Goal: Check status: Check status

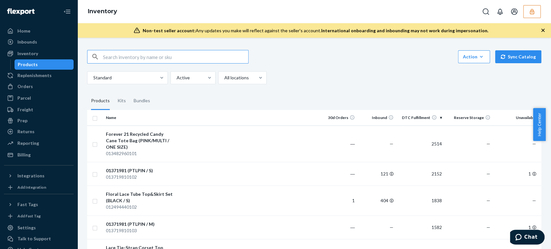
click at [533, 13] on icon "button" at bounding box center [532, 11] width 6 height 6
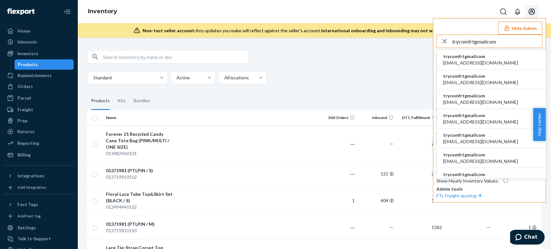
type input "trycomfrtgmailcom"
click at [465, 60] on span "accounting@comfrt.com" at bounding box center [480, 63] width 75 height 6
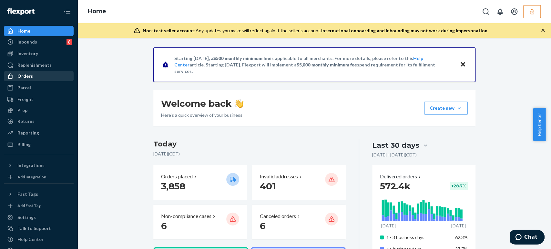
drag, startPoint x: 30, startPoint y: 75, endPoint x: 52, endPoint y: 76, distance: 22.0
click at [30, 75] on div "Orders" at bounding box center [24, 76] width 15 height 6
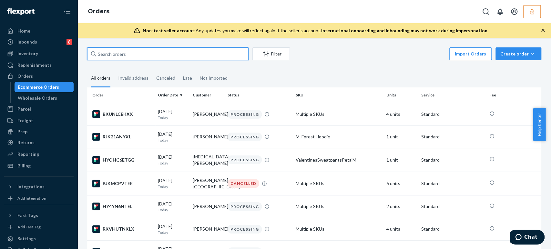
click at [104, 49] on input "text" at bounding box center [167, 53] width 161 height 13
click at [107, 51] on input "text" at bounding box center [167, 53] width 161 height 13
paste input "253652049"
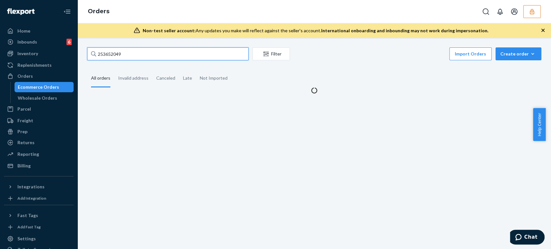
type input "253652049"
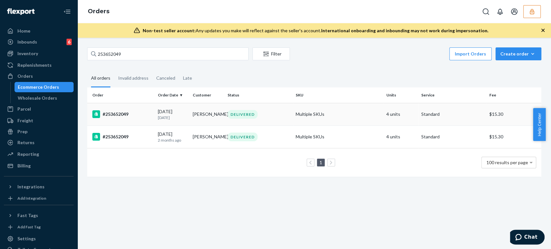
click at [118, 114] on div "#253652049" at bounding box center [122, 114] width 60 height 8
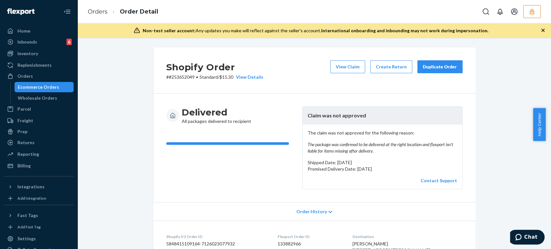
scroll to position [143, 0]
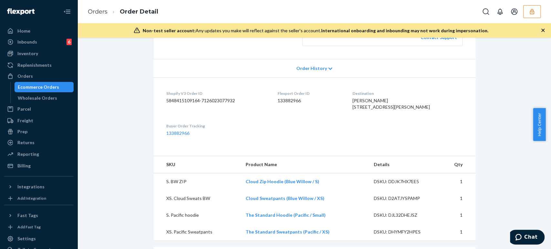
click at [294, 99] on dd "133882966" at bounding box center [310, 101] width 65 height 6
copy dd "133882966"
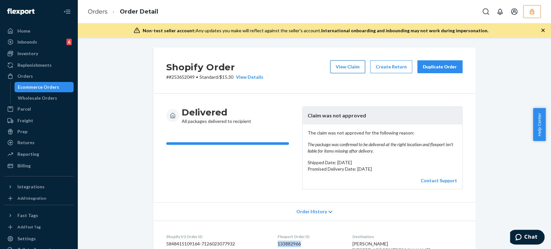
click at [349, 72] on button "View Claim" at bounding box center [347, 66] width 35 height 13
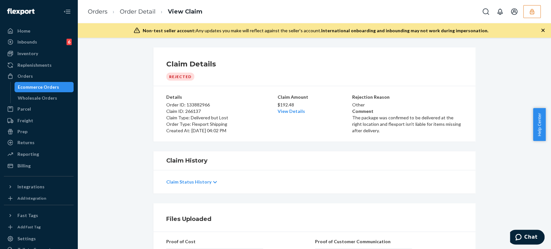
scroll to position [147, 0]
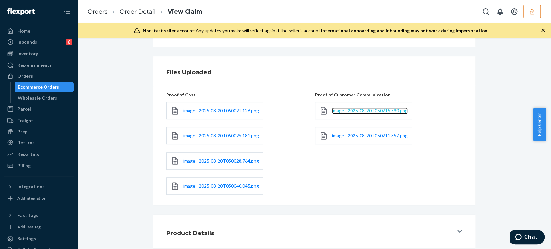
click at [364, 111] on span "image - 2025-08-20T050215.590.png" at bounding box center [370, 110] width 76 height 5
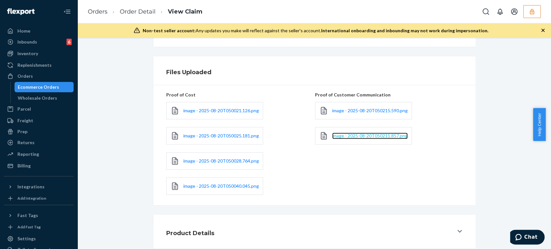
click at [361, 137] on span "image - 2025-08-20T050211.857.png" at bounding box center [370, 135] width 76 height 5
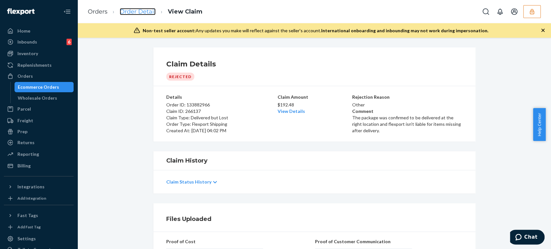
click at [145, 8] on link "Order Detail" at bounding box center [138, 11] width 36 height 7
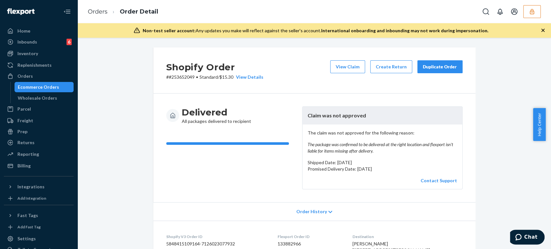
scroll to position [179, 0]
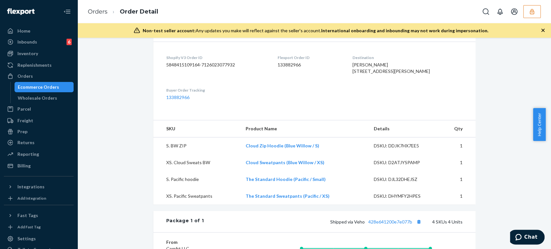
click at [533, 12] on icon "button" at bounding box center [532, 11] width 6 height 6
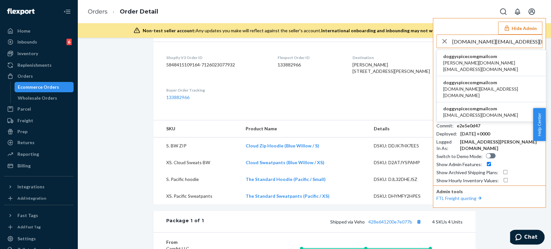
type input "doggyspice.com@gmail.com"
click at [488, 60] on span "arndt.mm@gmail.com" at bounding box center [491, 66] width 96 height 13
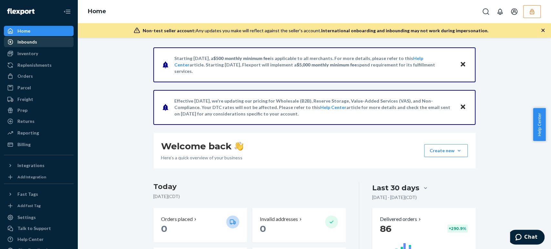
drag, startPoint x: 33, startPoint y: 43, endPoint x: 16, endPoint y: 43, distance: 17.1
click at [33, 43] on div "Inbounds" at bounding box center [27, 42] width 20 height 6
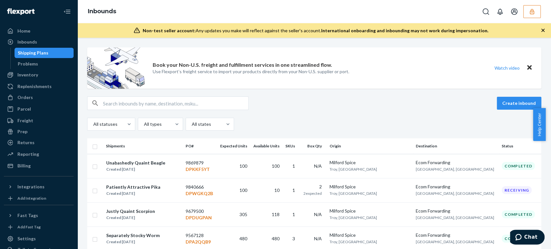
click at [146, 101] on input "text" at bounding box center [175, 103] width 145 height 13
paste input "1204071"
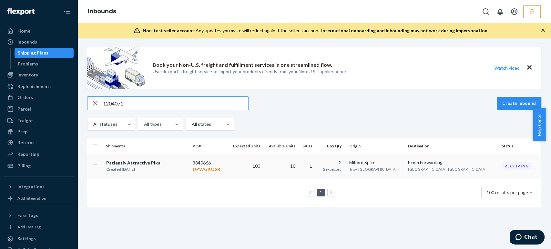
type input "1204071"
click at [162, 161] on div "Patiently Attractive Pika Created Jul 3, 2025" at bounding box center [147, 167] width 82 height 14
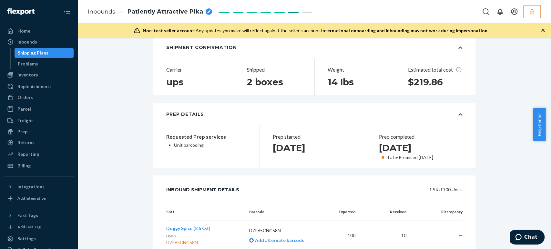
scroll to position [72, 0]
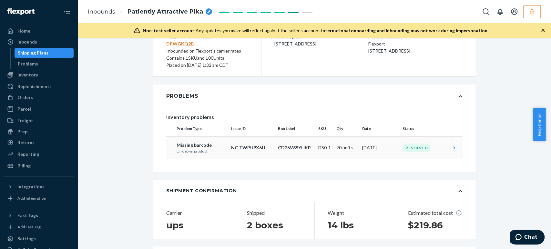
click at [451, 145] on icon at bounding box center [454, 148] width 6 height 6
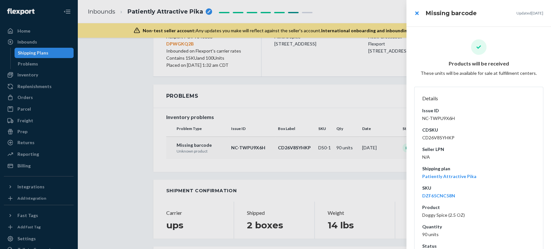
click at [315, 95] on div at bounding box center [275, 124] width 551 height 249
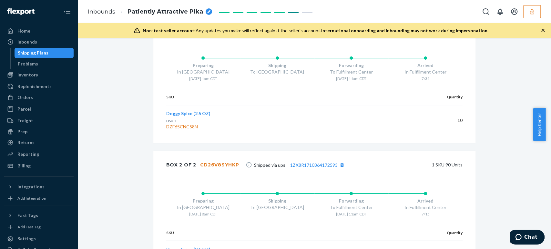
scroll to position [516, 0]
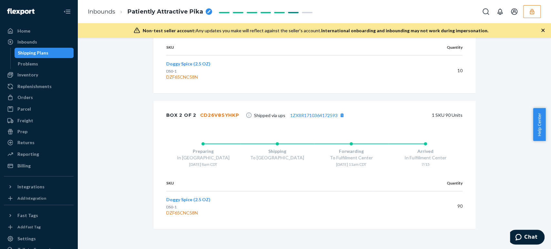
click at [196, 198] on span "Doggy Spice (2.5 OZ)" at bounding box center [188, 199] width 44 height 5
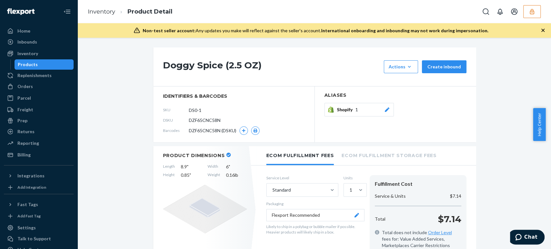
click at [537, 12] on button "button" at bounding box center [531, 11] width 17 height 13
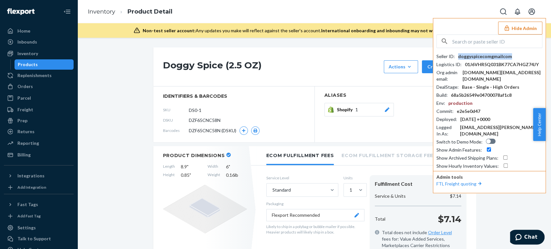
click at [487, 54] on div "doggyspicecomgmailcom" at bounding box center [485, 56] width 54 height 6
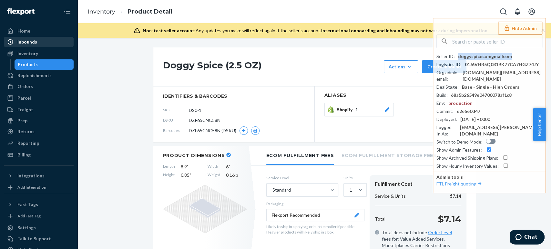
click at [32, 42] on div "Inbounds" at bounding box center [27, 42] width 20 height 6
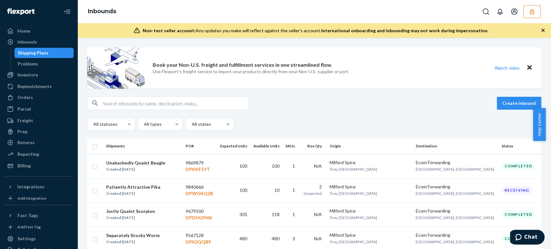
click at [147, 103] on input "text" at bounding box center [175, 103] width 145 height 13
paste input "1204071"
type input "1204071"
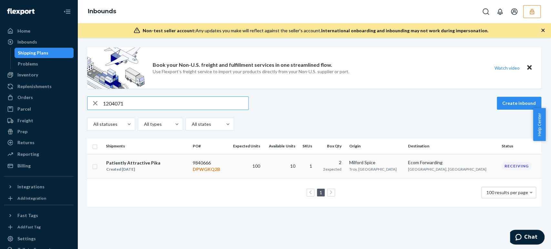
click at [140, 164] on div "Patiently Attractive Pika" at bounding box center [133, 163] width 54 height 6
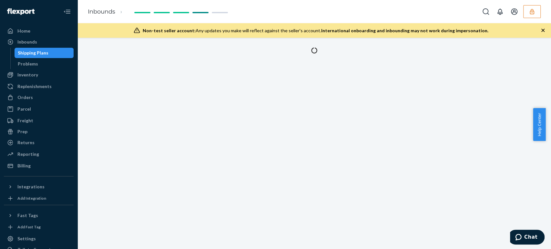
drag, startPoint x: 287, startPoint y: 153, endPoint x: 263, endPoint y: 8, distance: 147.0
click at [263, 8] on div "Inbounds" at bounding box center [314, 11] width 474 height 23
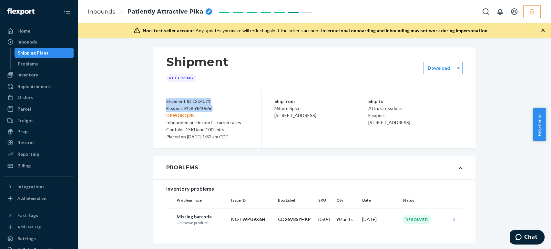
drag, startPoint x: 223, startPoint y: 110, endPoint x: 160, endPoint y: 101, distance: 64.6
click at [160, 101] on div "Shipment ID 1204071 Flexport PO# 9840666 DPWGKQ2B Inbounded on Flexport's carri…" at bounding box center [207, 119] width 108 height 58
copy div "Shipment ID 1204071 Flexport PO# 9840666"
drag, startPoint x: 462, startPoint y: 215, endPoint x: 500, endPoint y: 217, distance: 38.2
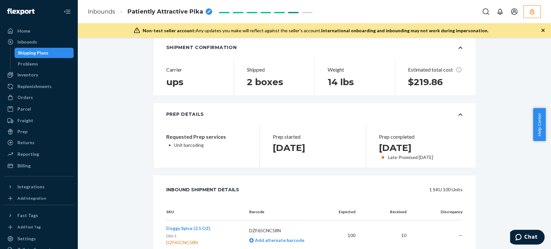
drag, startPoint x: 376, startPoint y: 148, endPoint x: 450, endPoint y: 147, distance: 74.6
click at [450, 147] on div "Prep completed Jul 13, 2025 Late - Promised Jul 12, 2025" at bounding box center [419, 146] width 106 height 43
copy h2 "Jul 13, 2025"
click at [533, 13] on icon "button" at bounding box center [532, 11] width 6 height 6
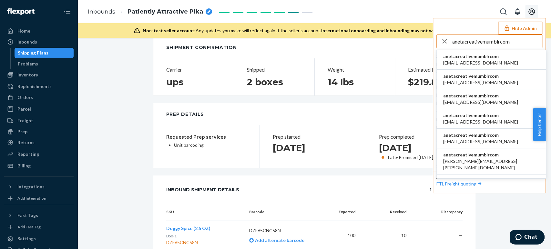
type input "anetacreativemumblrcom"
click at [467, 60] on span "aleksa@piccalio.com" at bounding box center [480, 63] width 75 height 6
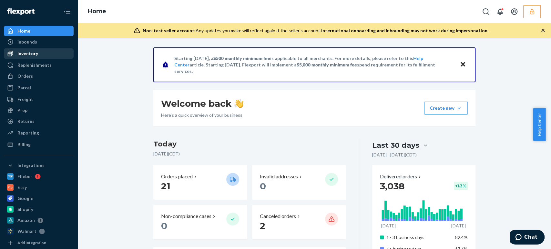
click at [24, 56] on div "Inventory" at bounding box center [27, 53] width 21 height 6
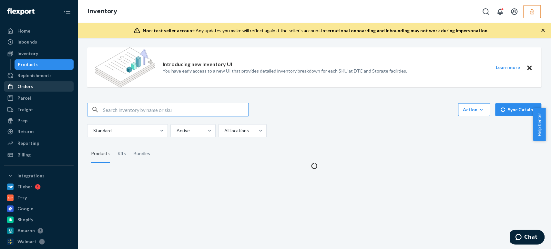
click at [31, 85] on div "Orders" at bounding box center [24, 86] width 15 height 6
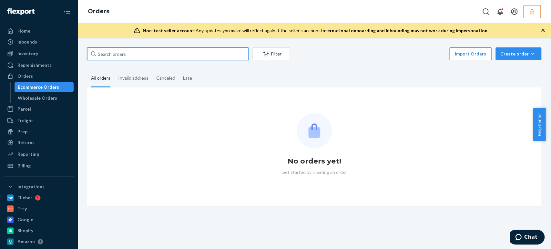
click at [112, 51] on input "text" at bounding box center [167, 53] width 161 height 13
paste input "134680906"
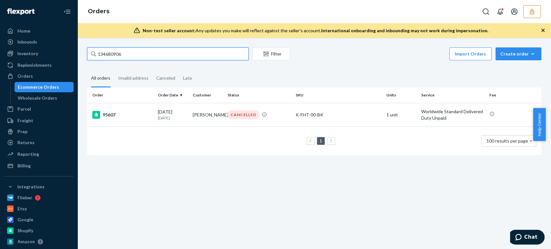
type input "134680906"
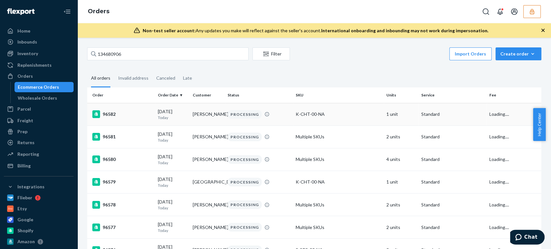
click at [144, 114] on div "96582" at bounding box center [122, 114] width 60 height 8
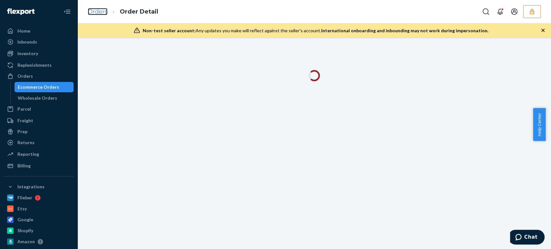
click at [93, 13] on link "Orders" at bounding box center [98, 11] width 20 height 7
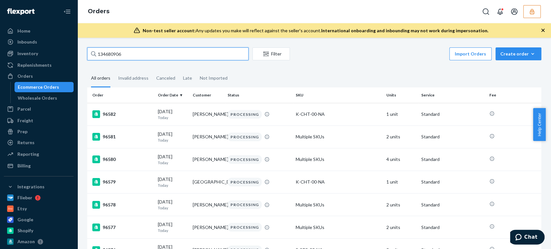
click at [128, 54] on input "134680906" at bounding box center [167, 53] width 161 height 13
click at [145, 53] on input "134680906" at bounding box center [167, 53] width 161 height 13
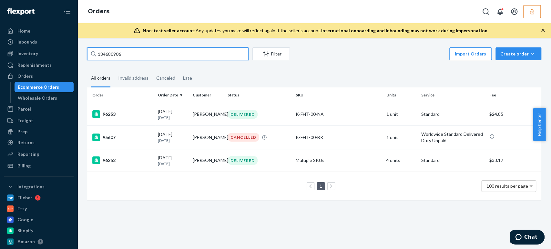
type input "134680906"
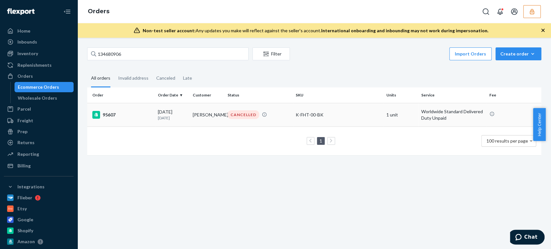
click at [176, 112] on div "[DATE] [DATE]" at bounding box center [173, 115] width 30 height 12
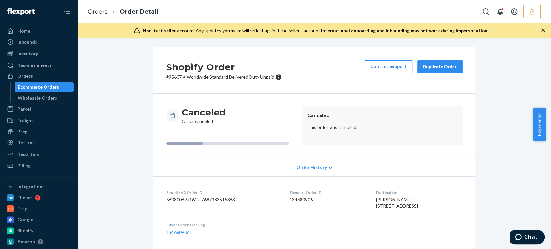
scroll to position [67, 0]
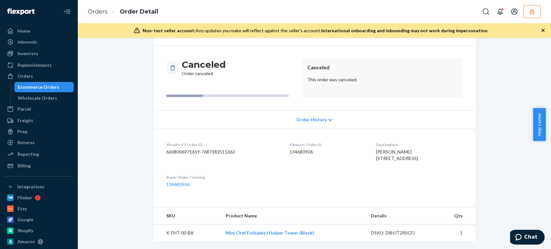
click at [397, 229] on td "DSKU: D8HJT2RSCFJ" at bounding box center [401, 233] width 71 height 17
copy div "D8HJT2RSCFJ"
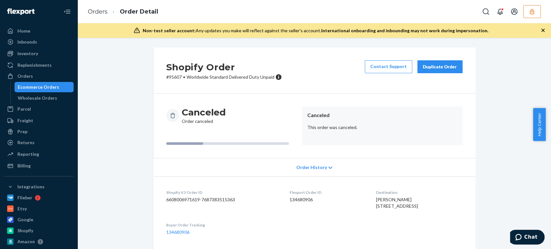
click at [220, 199] on dd "6608006971619-7687383515363" at bounding box center [222, 200] width 113 height 6
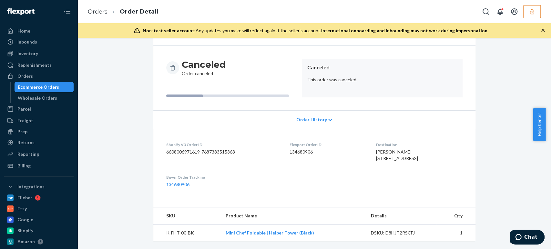
click at [292, 149] on dd "134680906" at bounding box center [328, 152] width 76 height 6
click at [244, 231] on link "Mini Chef Foldable | Helper Tower (Black)" at bounding box center [270, 232] width 88 height 5
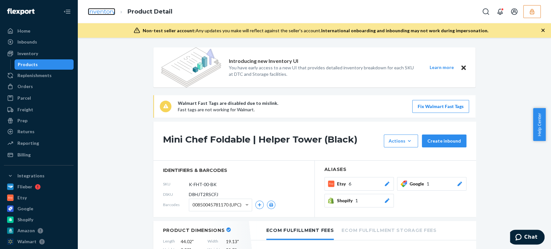
click at [104, 8] on link "Inventory" at bounding box center [101, 11] width 27 height 7
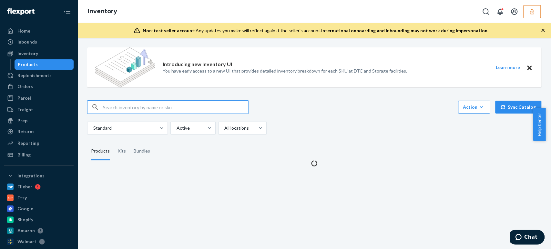
click at [121, 111] on input "text" at bounding box center [175, 107] width 145 height 13
type input "DCB8CEJDTJK"
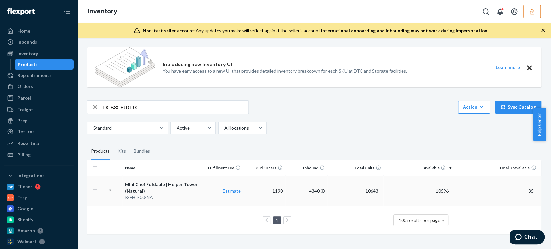
click at [170, 186] on div "Mini Chef Foldable | Helper Tower (Natural)" at bounding box center [162, 187] width 74 height 13
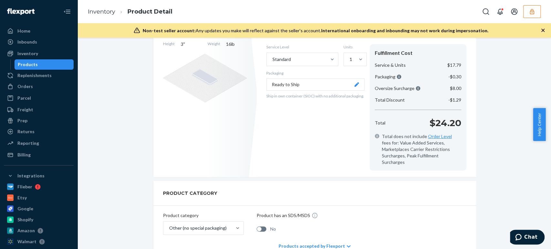
scroll to position [134, 0]
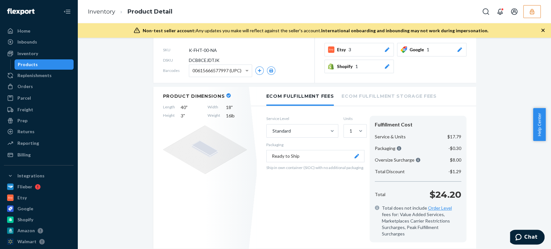
click at [208, 61] on span "DCB8CEJDTJK" at bounding box center [204, 60] width 31 height 6
copy span "DCB8CEJDTJK"
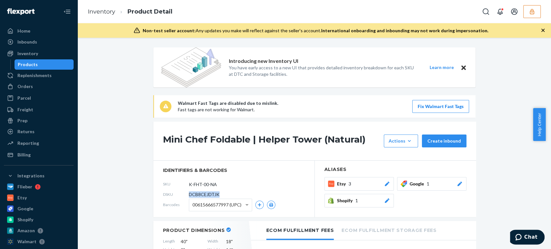
scroll to position [143, 0]
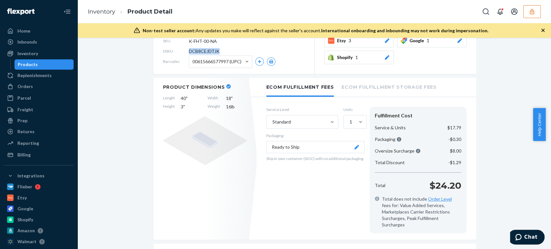
click at [202, 51] on span "DCB8CEJDTJK" at bounding box center [204, 51] width 31 height 6
click at [204, 50] on span "DCB8CEJDTJK" at bounding box center [204, 51] width 31 height 6
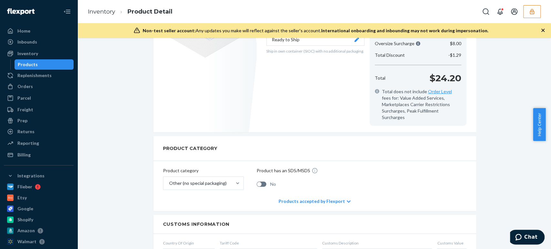
scroll to position [430, 0]
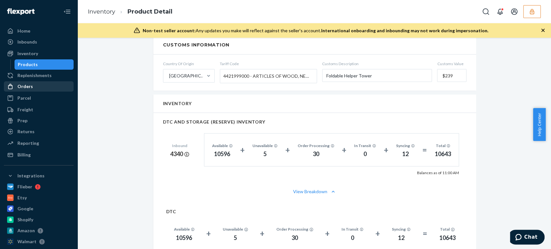
click at [22, 85] on div "Orders" at bounding box center [24, 86] width 15 height 6
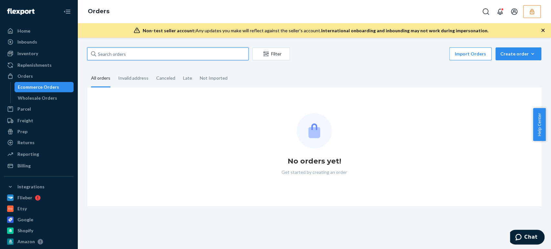
click at [126, 53] on input "text" at bounding box center [167, 53] width 161 height 13
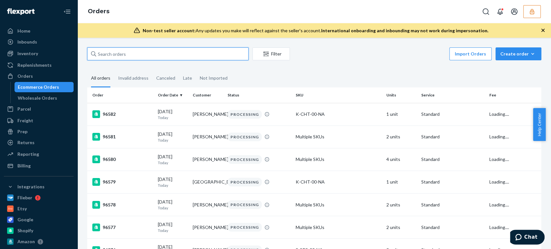
paste input "D8HJT2RSCFJ"
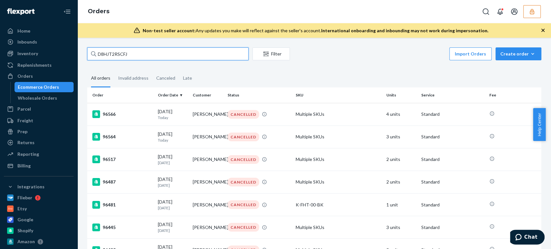
type input "D8HJT2RSCFJ"
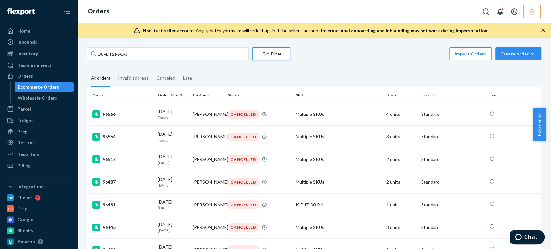
click at [284, 57] on button "Filter" at bounding box center [271, 53] width 37 height 13
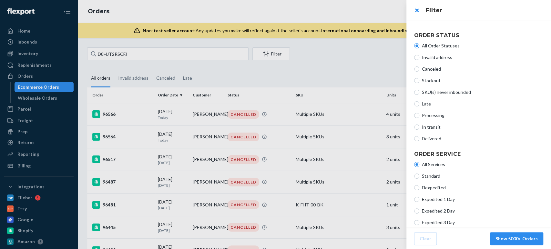
scroll to position [108, 0]
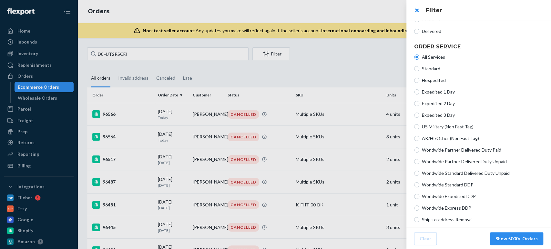
click at [488, 175] on span "Worldwide Standard Delivered Duty Unpaid" at bounding box center [482, 173] width 121 height 6
click at [418, 173] on input "Worldwide Standard Delivered Duty Unpaid" at bounding box center [416, 173] width 5 height 5
radio input "true"
radio input "false"
click at [517, 241] on button "Show 10 Orders" at bounding box center [520, 238] width 45 height 13
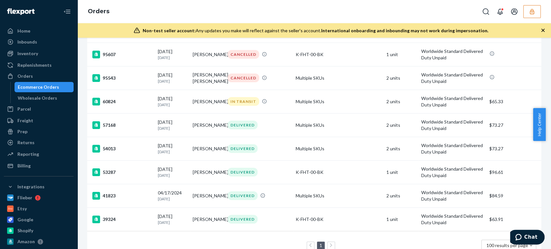
scroll to position [0, 0]
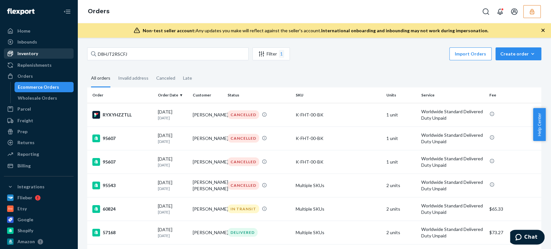
click at [31, 54] on div "Inventory" at bounding box center [27, 53] width 21 height 6
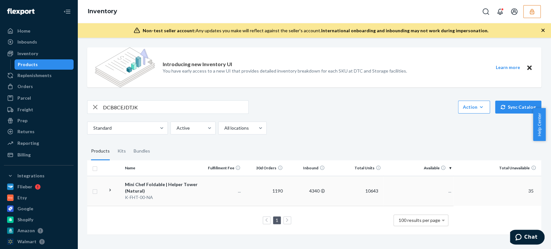
click at [161, 186] on div "Mini Chef Foldable | Helper Tower (Natural)" at bounding box center [162, 187] width 74 height 13
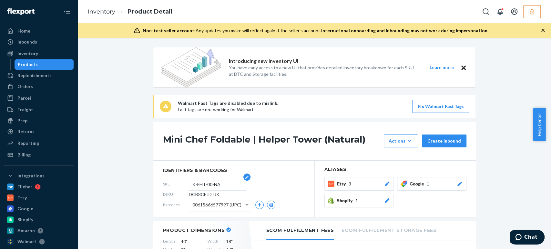
scroll to position [72, 0]
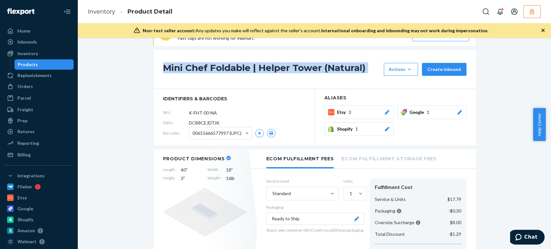
drag, startPoint x: 163, startPoint y: 68, endPoint x: 374, endPoint y: 66, distance: 211.2
click at [383, 66] on div "Mini Chef Foldable | Helper Tower (Natural) Actions Add components Hide Request…" at bounding box center [315, 69] width 304 height 13
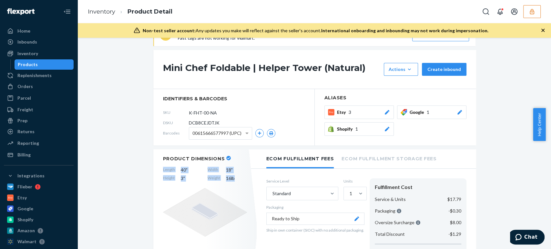
drag, startPoint x: 153, startPoint y: 166, endPoint x: 245, endPoint y: 178, distance: 92.1
click at [245, 178] on div "Product Dimensions Length 40 " Width 18 " Height 3 " Weight 16 lb" at bounding box center [204, 230] width 103 height 162
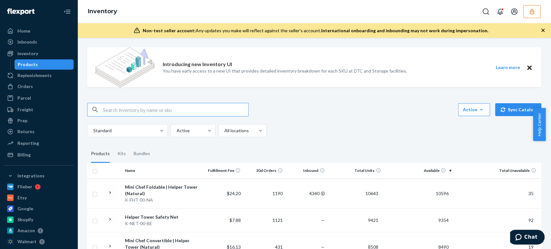
click at [121, 103] on input "text" at bounding box center [175, 109] width 145 height 13
click at [130, 106] on input "text" at bounding box center [175, 109] width 145 height 13
paste input "D8HJT2RSCFJ"
type input "D8HJT2RSCFJ"
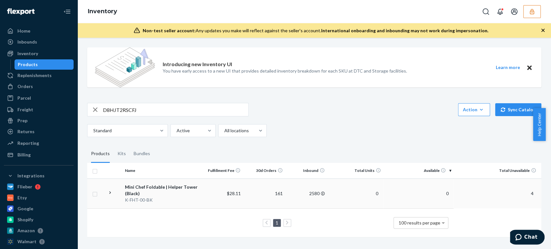
click at [146, 188] on div "Mini Chef Foldable | Helper Tower (Black)" at bounding box center [162, 190] width 74 height 13
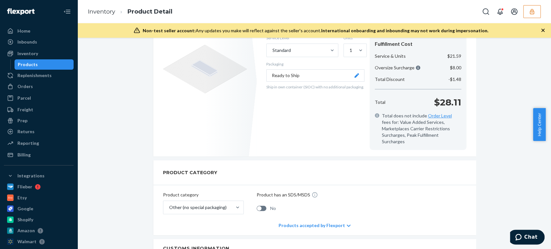
scroll to position [72, 0]
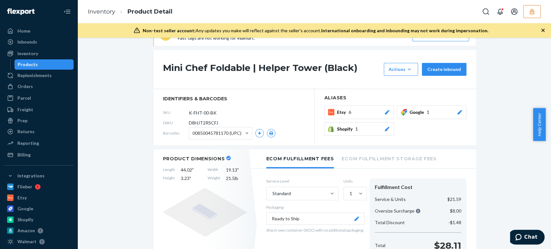
click at [198, 122] on span "D8HJT2RSCFJ" at bounding box center [203, 123] width 29 height 6
copy span "D8HJT2RSCFJ"
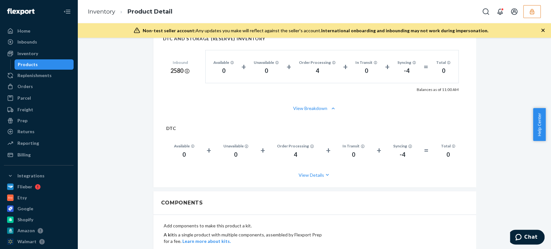
scroll to position [430, 0]
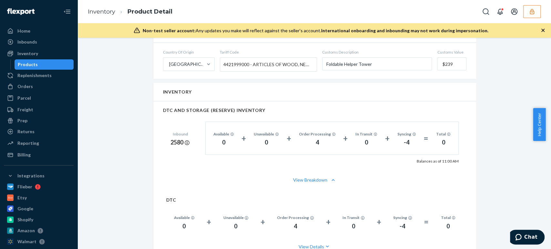
drag, startPoint x: 336, startPoint y: 110, endPoint x: 135, endPoint y: 88, distance: 202.4
click at [135, 88] on div "Introducing new Inventory UI You have early access to a new UI that provides de…" at bounding box center [314, 188] width 464 height 1142
drag, startPoint x: 198, startPoint y: 132, endPoint x: 331, endPoint y: 136, distance: 133.1
click at [331, 136] on div "Inbound 2580 Available 0 + Unavailable 0 + Order Processing 4 + In Transit 0 + …" at bounding box center [315, 138] width 304 height 51
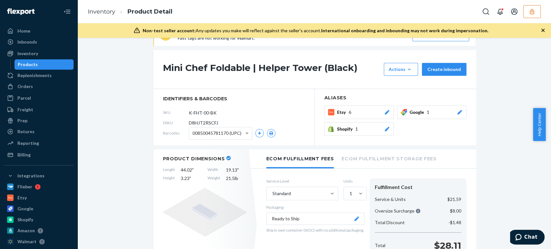
scroll to position [36, 0]
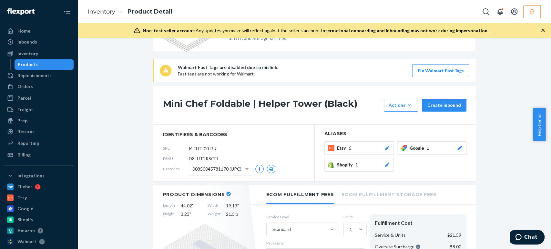
click at [206, 160] on span "D8HJT2RSCFJ" at bounding box center [203, 159] width 29 height 6
copy span "D8HJT2RSCFJ"
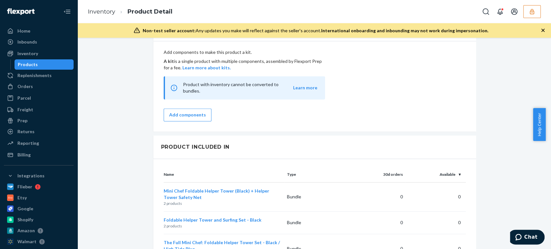
scroll to position [460, 0]
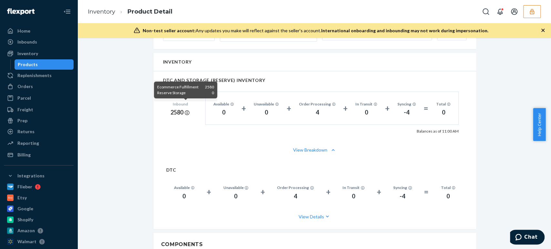
click at [186, 110] on icon at bounding box center [187, 112] width 5 height 5
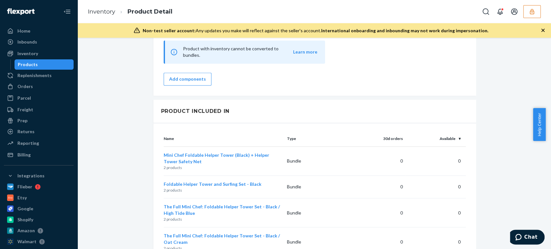
scroll to position [927, 0]
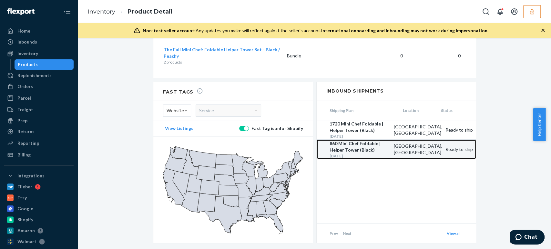
click at [354, 153] on div "Jul 10, 2025" at bounding box center [360, 155] width 61 height 5
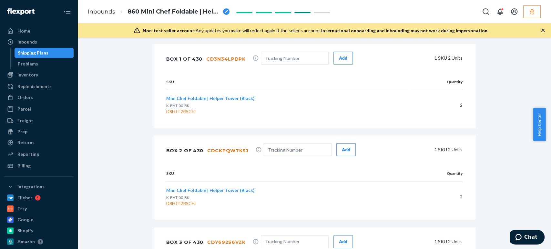
scroll to position [466, 0]
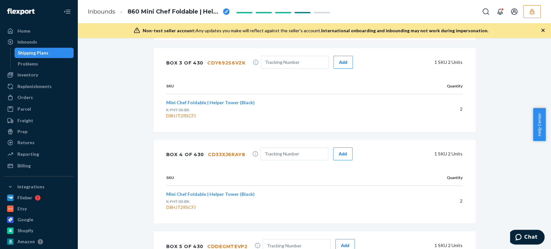
drag, startPoint x: 208, startPoint y: 109, endPoint x: 365, endPoint y: 114, distance: 157.3
click at [365, 114] on div "Mini Chef Foldable | Helper Tower (Black) K-FHT-00-BK D8HJT2RSCFJ" at bounding box center [284, 109] width 237 height 20
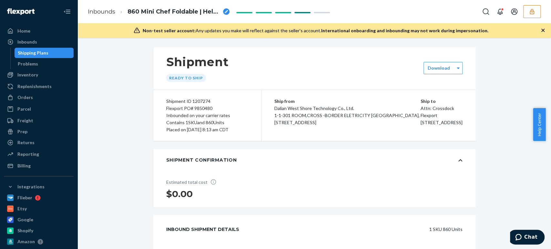
scroll to position [179, 0]
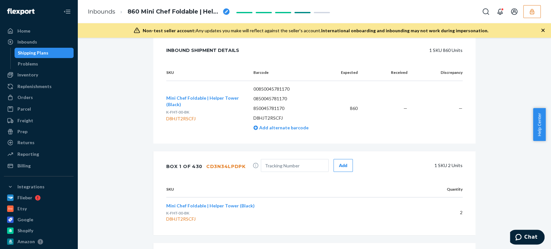
click at [186, 122] on div "D8HJT2RSCFJ" at bounding box center [204, 119] width 77 height 6
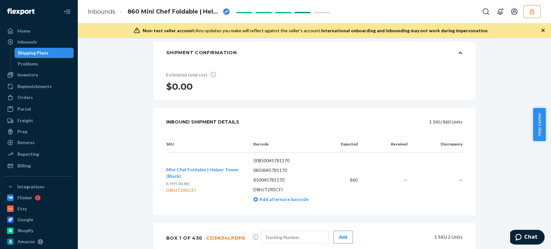
scroll to position [0, 0]
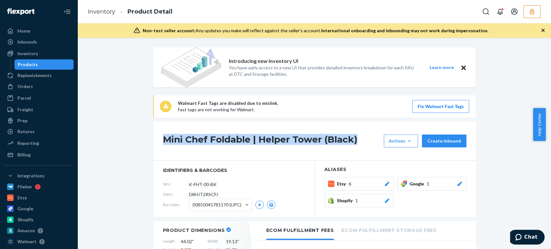
drag, startPoint x: 169, startPoint y: 139, endPoint x: 360, endPoint y: 139, distance: 191.2
click at [360, 139] on h1 "Mini Chef Foldable | Helper Tower (Black)" at bounding box center [272, 141] width 218 height 13
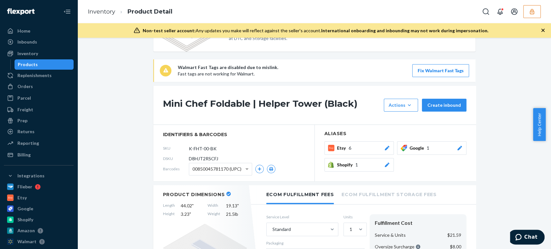
click at [199, 159] on span "D8HJT2RSCFJ" at bounding box center [203, 159] width 29 height 6
copy span "D8HJT2RSCFJ"
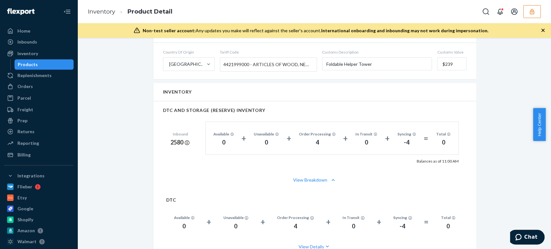
scroll to position [395, 0]
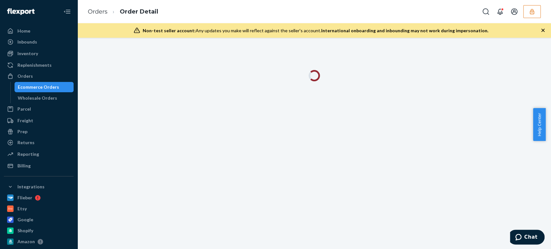
drag, startPoint x: 42, startPoint y: 87, endPoint x: 151, endPoint y: 74, distance: 109.3
click at [151, 74] on div at bounding box center [315, 75] width 332 height 11
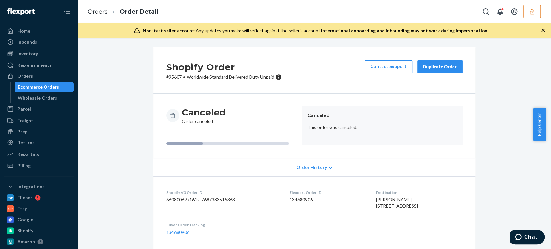
scroll to position [67, 0]
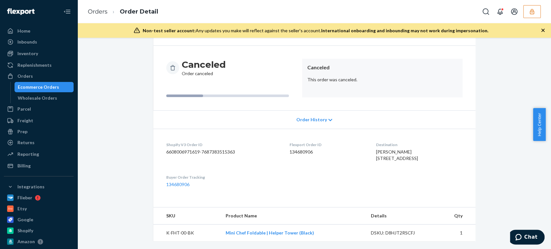
click at [398, 232] on div "DSKU: D8HJT2RSCFJ" at bounding box center [401, 233] width 61 height 6
drag, startPoint x: 398, startPoint y: 232, endPoint x: 391, endPoint y: 232, distance: 7.1
click at [398, 232] on div "DSKU: D8HJT2RSCFJ" at bounding box center [401, 233] width 61 height 6
copy div "D8HJT2RSCFJ"
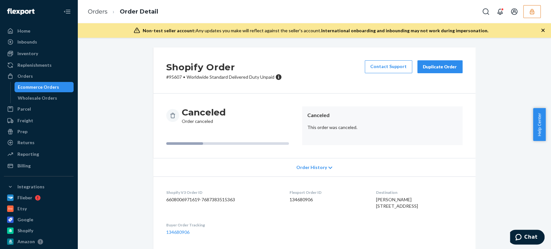
click at [172, 77] on p "# 95607 • Worldwide Standard Delivered Duty Unpaid" at bounding box center [224, 77] width 116 height 6
copy p "95607"
click at [294, 197] on dd "134680906" at bounding box center [328, 200] width 76 height 6
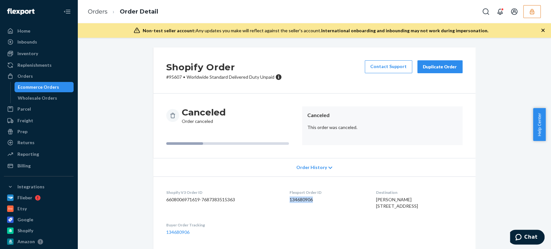
copy dd "134680906"
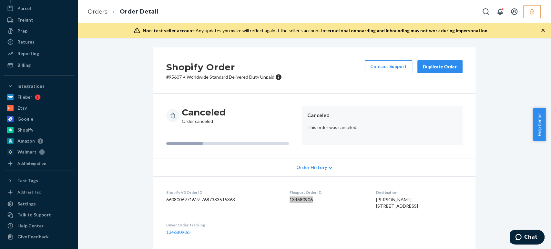
scroll to position [67, 0]
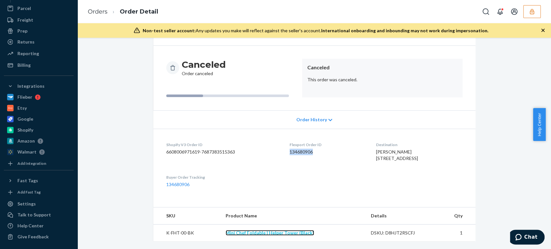
click at [273, 232] on link "Mini Chef Foldable | Helper Tower (Black)" at bounding box center [270, 232] width 88 height 5
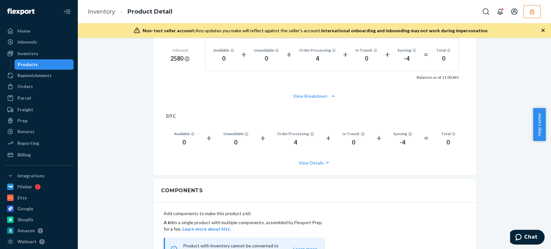
click at [530, 12] on icon "button" at bounding box center [532, 11] width 4 height 5
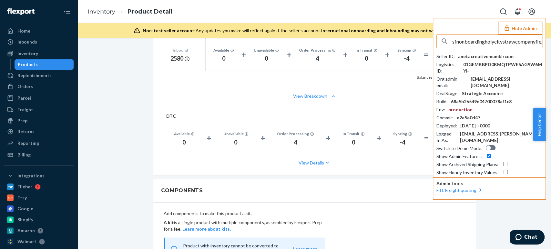
scroll to position [0, 21]
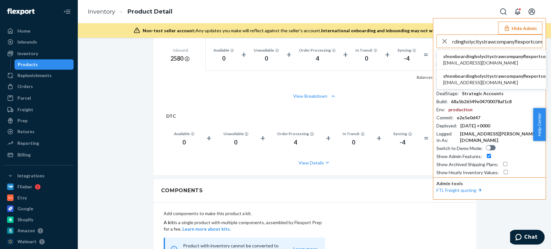
type input "sfnonboardingholycitystrawcompanyflexportcom"
click at [485, 61] on span "[EMAIL_ADDRESS][DOMAIN_NAME]" at bounding box center [496, 63] width 107 height 6
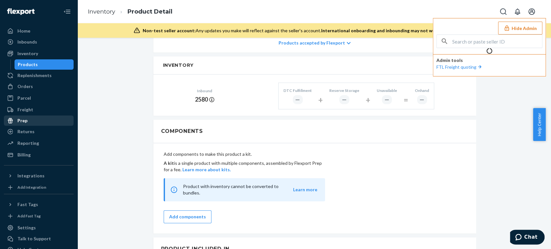
scroll to position [361, 0]
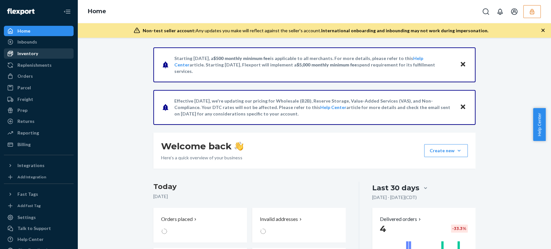
click at [34, 51] on div "Inventory" at bounding box center [27, 53] width 21 height 6
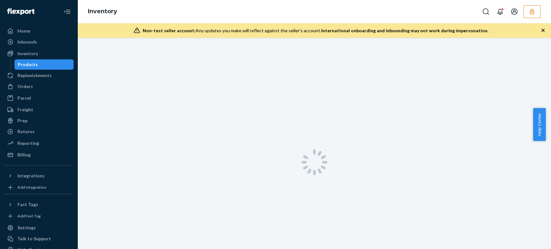
click at [532, 10] on icon "button" at bounding box center [532, 11] width 6 height 6
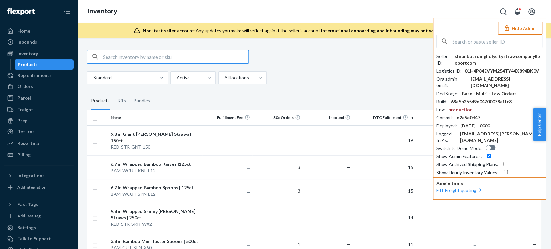
click at [111, 56] on input "text" at bounding box center [175, 56] width 145 height 13
paste input "RPC5YSCKY8EAC"
type input "RPC5YSCKY8EAC"
click at [33, 75] on div "Replenishments" at bounding box center [34, 75] width 34 height 6
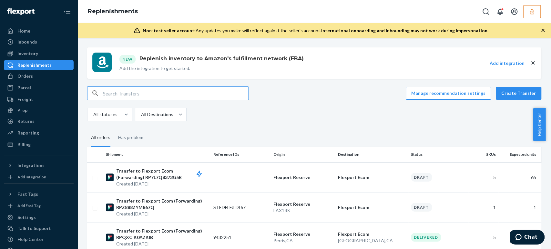
click at [147, 91] on input "text" at bounding box center [175, 93] width 145 height 13
paste input "RPC5YSCKY8EAC"
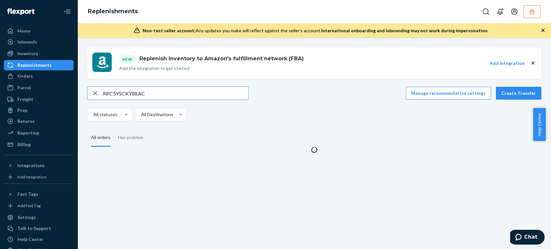
type input "RPC5YSCKY8EAC"
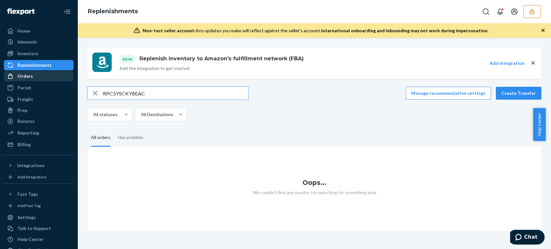
click at [29, 79] on div "Orders" at bounding box center [24, 76] width 15 height 6
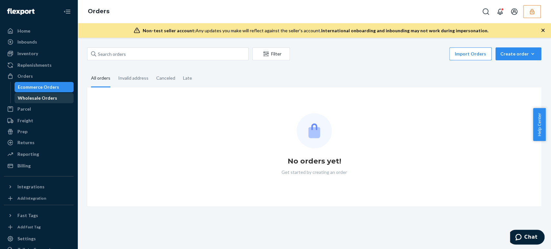
click at [30, 99] on div "Wholesale Orders" at bounding box center [37, 98] width 39 height 6
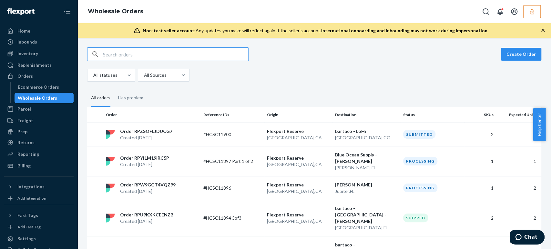
click at [124, 54] on input "text" at bounding box center [175, 54] width 145 height 13
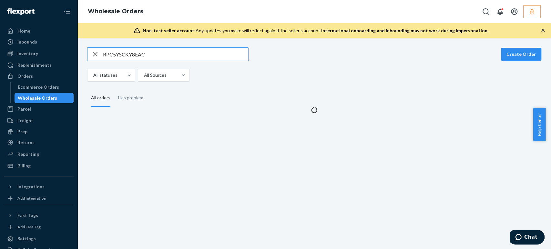
type input "RPC5YSCKY8EAC"
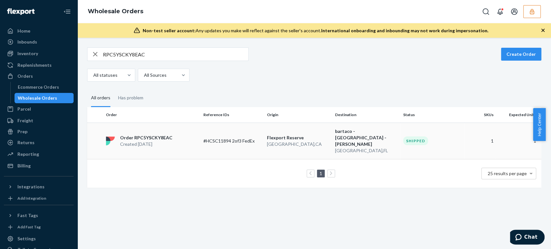
click at [165, 143] on p "Created [DATE]" at bounding box center [146, 144] width 52 height 6
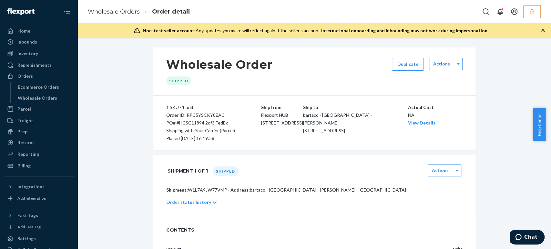
scroll to position [68, 0]
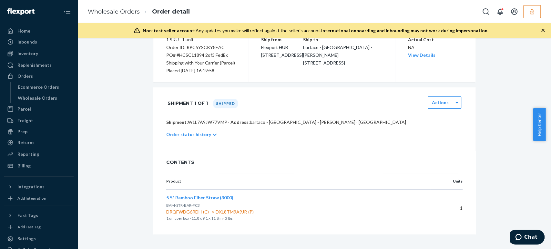
click at [203, 133] on p "Order status history" at bounding box center [188, 134] width 45 height 6
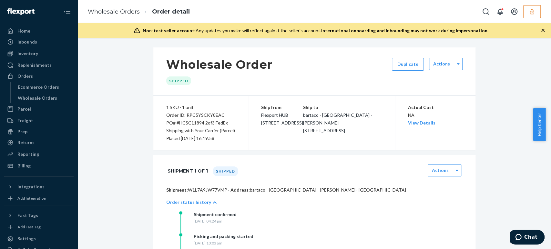
scroll to position [36, 0]
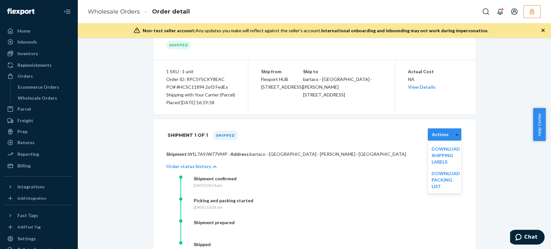
click at [456, 133] on icon at bounding box center [457, 134] width 3 height 5
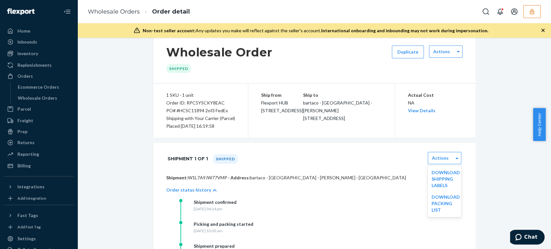
scroll to position [84, 0]
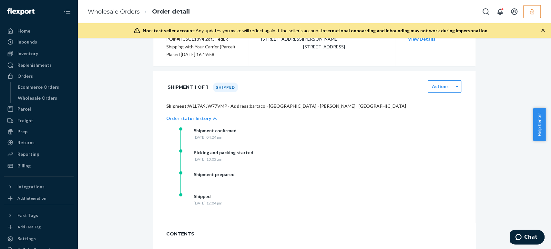
drag, startPoint x: 298, startPoint y: 99, endPoint x: 282, endPoint y: 97, distance: 16.6
click at [297, 98] on div "Shipment 1 of 1 Shipped Actions" at bounding box center [314, 87] width 322 height 32
drag, startPoint x: 227, startPoint y: 203, endPoint x: 318, endPoint y: 207, distance: 91.5
click at [318, 207] on div "Shipment confirmed [DATE] 04:24 pm Picking and packing started [DATE] 10:03 am …" at bounding box center [321, 172] width 284 height 88
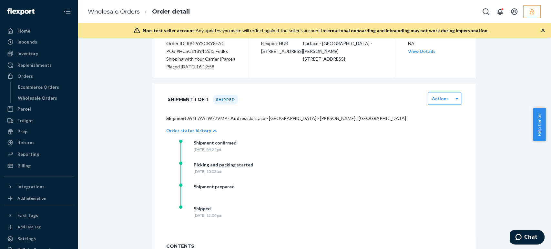
scroll to position [108, 0]
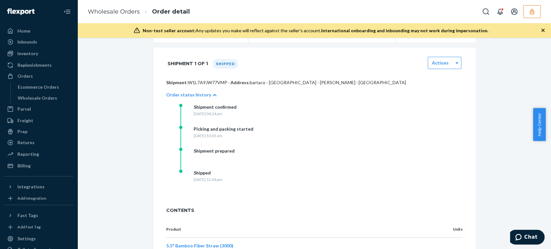
click at [204, 151] on div "Shipment prepared" at bounding box center [214, 151] width 41 height 6
drag, startPoint x: 230, startPoint y: 151, endPoint x: 238, endPoint y: 151, distance: 8.4
click at [238, 151] on div "Shipment prepared" at bounding box center [243, 159] width 129 height 22
click at [210, 160] on div "Shipment prepared" at bounding box center [243, 159] width 129 height 22
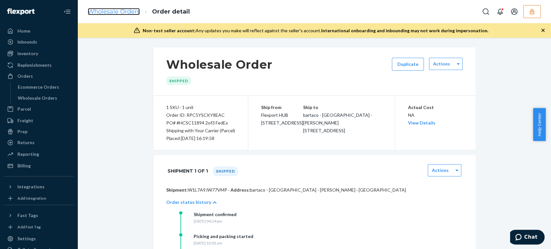
click at [113, 11] on link "Wholesale Orders" at bounding box center [114, 11] width 52 height 7
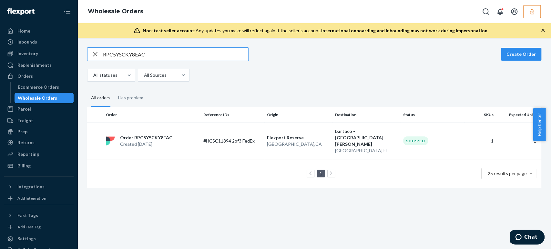
click at [116, 54] on input "RPC5YSCKY8EAC" at bounding box center [175, 54] width 145 height 13
paste input "7242PGOFYBM"
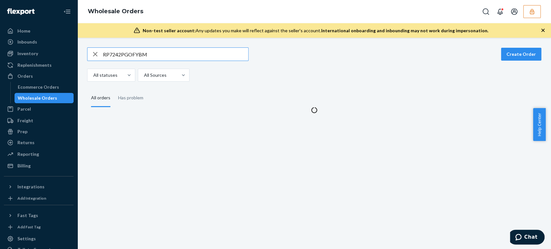
type input "RP7242PGOFYBM"
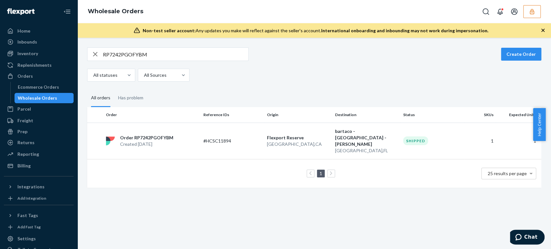
click at [264, 132] on td "[GEOGRAPHIC_DATA] [GEOGRAPHIC_DATA] , [GEOGRAPHIC_DATA]" at bounding box center [298, 141] width 68 height 36
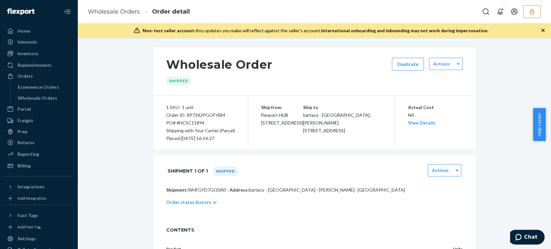
scroll to position [68, 0]
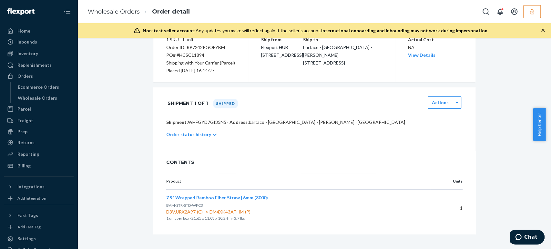
click at [199, 133] on p "Order status history" at bounding box center [188, 134] width 45 height 6
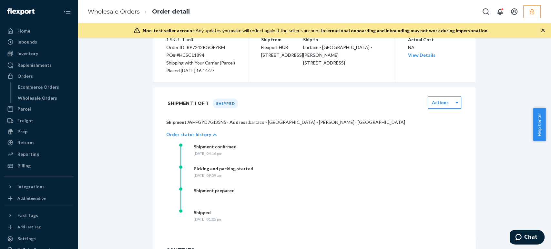
drag, startPoint x: 277, startPoint y: 211, endPoint x: 208, endPoint y: 211, distance: 68.8
click at [208, 211] on div "Shipped [DATE] 01:05 pm" at bounding box center [243, 221] width 129 height 22
drag, startPoint x: 271, startPoint y: 218, endPoint x: 178, endPoint y: 218, distance: 92.3
click at [179, 218] on div "Shipped [DATE] 01:05 pm" at bounding box center [243, 221] width 129 height 22
click at [530, 8] on icon "button" at bounding box center [532, 11] width 6 height 6
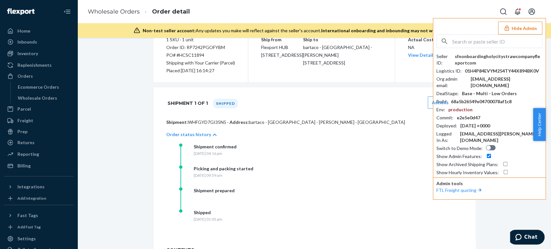
click at [488, 77] on div "[EMAIL_ADDRESS][DOMAIN_NAME]" at bounding box center [507, 82] width 72 height 13
copy div "[EMAIL_ADDRESS][DOMAIN_NAME]"
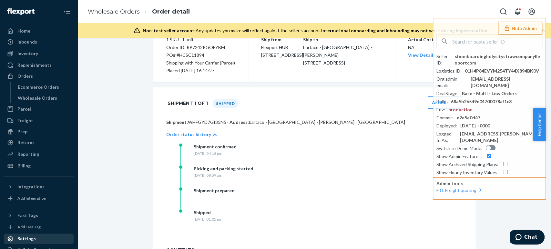
drag, startPoint x: 27, startPoint y: 235, endPoint x: 43, endPoint y: 229, distance: 17.3
click at [28, 236] on div "Settings" at bounding box center [26, 239] width 18 height 6
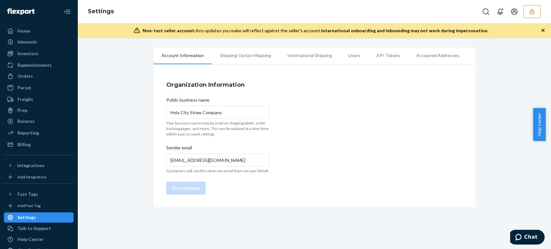
click at [346, 54] on li "Users" at bounding box center [354, 55] width 28 height 16
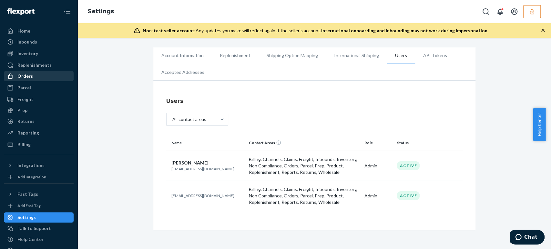
click at [28, 79] on div "Orders" at bounding box center [24, 76] width 15 height 6
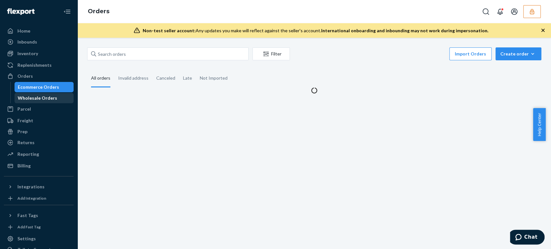
click at [43, 100] on div "Wholesale Orders" at bounding box center [37, 98] width 39 height 6
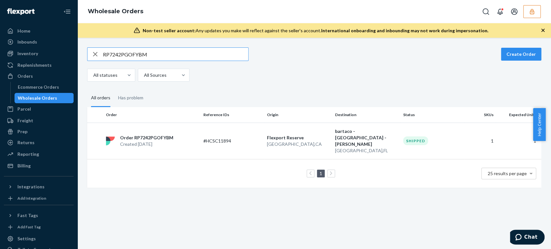
click at [123, 55] on input "RP7242PGOFYBM" at bounding box center [175, 54] width 145 height 13
click at [131, 54] on input "RP7242PGOFYBM" at bounding box center [175, 54] width 145 height 13
paste input "C5YSCKY8EAC"
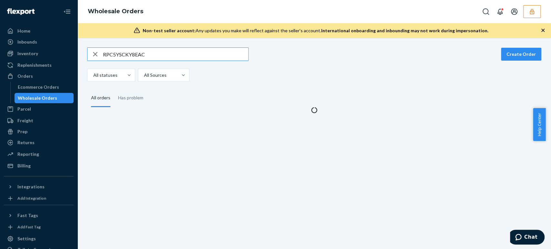
type input "RPC5YSCKY8EAC"
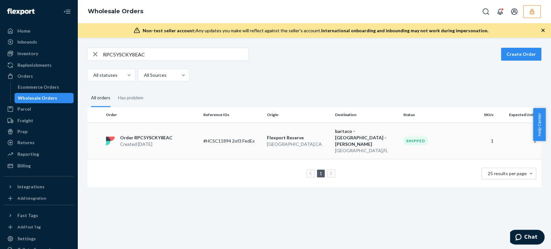
click at [225, 139] on p "#HCSC11894 2of3 FedEx" at bounding box center [229, 141] width 52 height 6
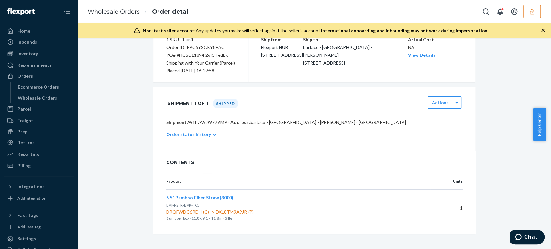
scroll to position [32, 0]
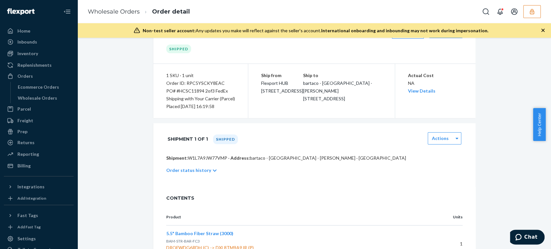
click at [201, 156] on p "Shipment: W1L7A9JW77VMP · Address: [GEOGRAPHIC_DATA] - [GEOGRAPHIC_DATA] - [PER…" at bounding box center [314, 158] width 296 height 6
copy p "W1L7A9JW77VMP"
drag, startPoint x: 119, startPoint y: 13, endPoint x: 139, endPoint y: 23, distance: 22.4
click at [119, 13] on link "Wholesale Orders" at bounding box center [114, 11] width 52 height 7
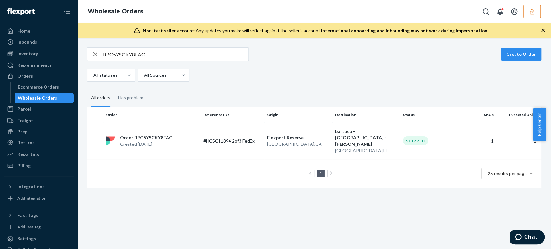
click at [121, 53] on input "RPC5YSCKY8EAC" at bounding box center [175, 54] width 145 height 13
paste input "7242PGOFYBM"
type input "RP7242PGOFYBM"
click at [129, 135] on p "Order RP7242PGOFYBM" at bounding box center [146, 138] width 53 height 6
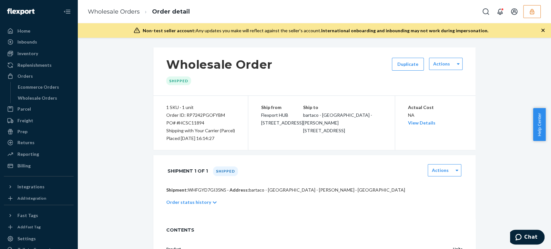
click at [202, 189] on p "Shipment: WHFGYD7GI35N5 · Address: [GEOGRAPHIC_DATA] - [GEOGRAPHIC_DATA] - [PER…" at bounding box center [314, 190] width 296 height 6
copy p "WHFGYD7GI35N5"
click at [534, 15] on button "button" at bounding box center [531, 11] width 17 height 13
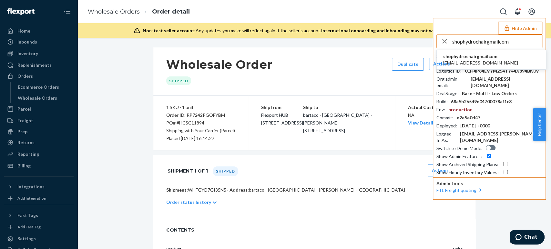
type input "shophydrochairgmailcom"
click at [465, 58] on span "shophydrochairgmailcom" at bounding box center [480, 56] width 75 height 6
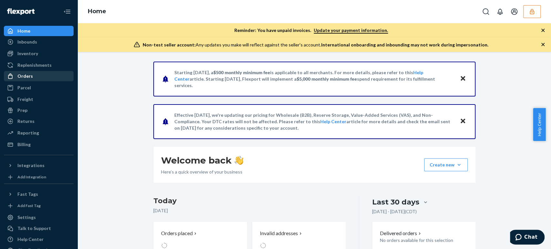
click at [24, 76] on div "Orders" at bounding box center [24, 76] width 15 height 6
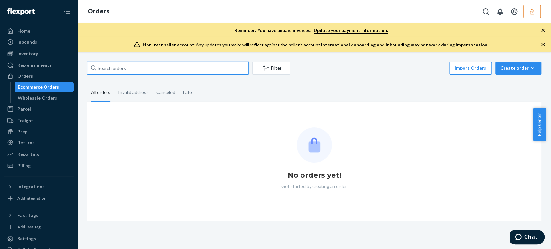
click at [132, 63] on input "text" at bounding box center [167, 68] width 161 height 13
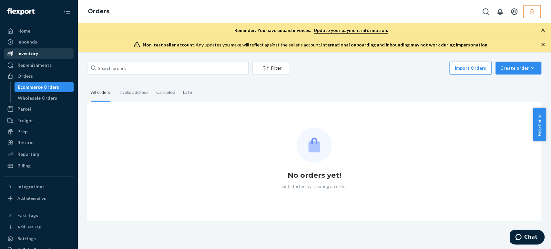
click at [24, 54] on div "Inventory" at bounding box center [27, 53] width 21 height 6
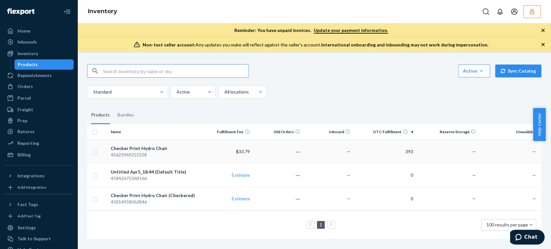
click at [239, 147] on td "$33.79" at bounding box center [227, 152] width 50 height 24
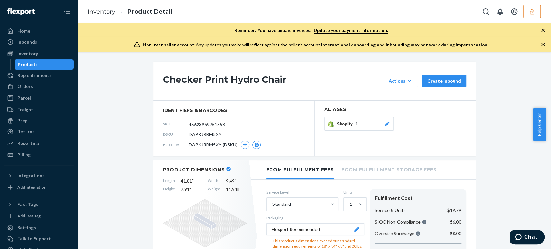
click at [208, 135] on span "DAPKJRBM5XA" at bounding box center [205, 134] width 33 height 6
copy span "DAPKJRBM5XA"
click at [525, 15] on button "button" at bounding box center [531, 11] width 17 height 13
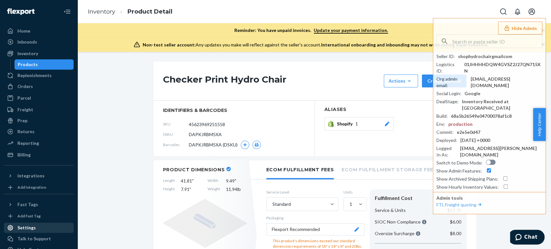
click at [28, 227] on div "Settings" at bounding box center [26, 228] width 18 height 6
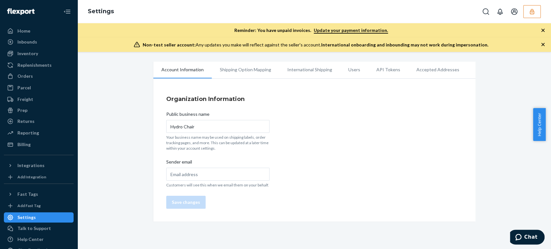
click at [350, 71] on li "Users" at bounding box center [354, 70] width 28 height 16
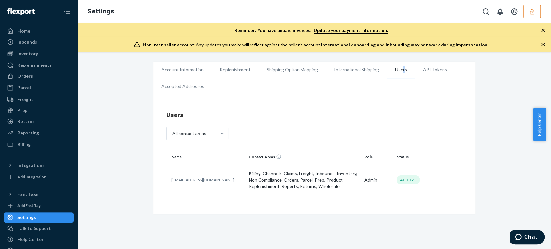
click at [533, 11] on icon "button" at bounding box center [532, 11] width 4 height 5
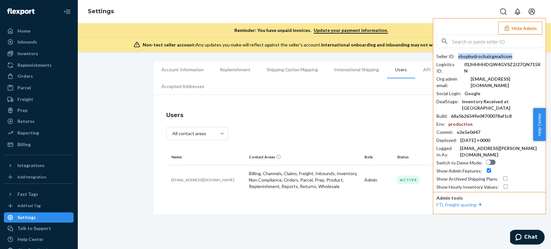
click at [477, 56] on div "shophydrochairgmailcom" at bounding box center [485, 56] width 54 height 6
